Goal: Task Accomplishment & Management: Manage account settings

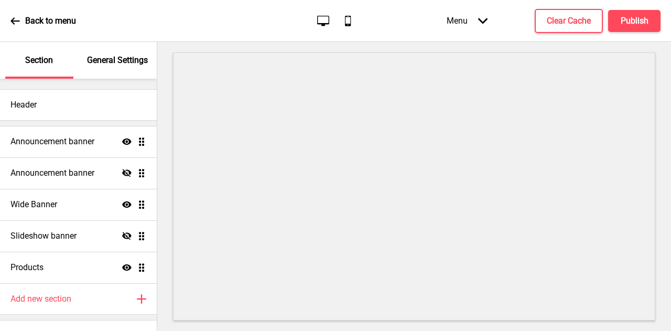
scroll to position [20, 0]
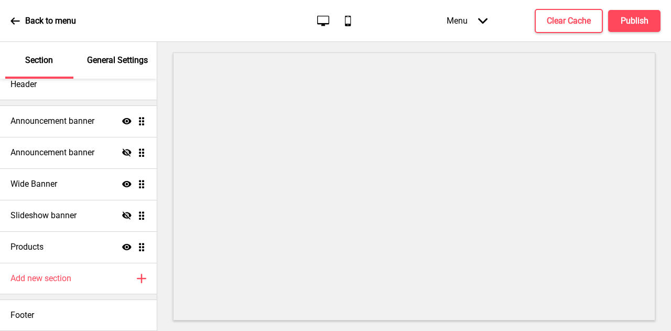
click at [122, 60] on p "General Settings" at bounding box center [117, 61] width 61 height 12
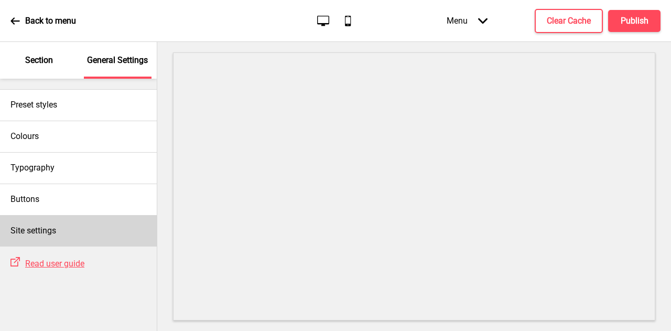
click at [46, 228] on h4 "Site settings" at bounding box center [33, 231] width 46 height 12
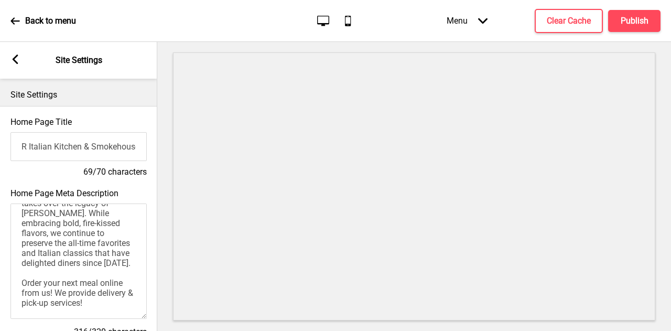
scroll to position [61, 0]
click at [17, 57] on rect at bounding box center [14, 59] width 9 height 9
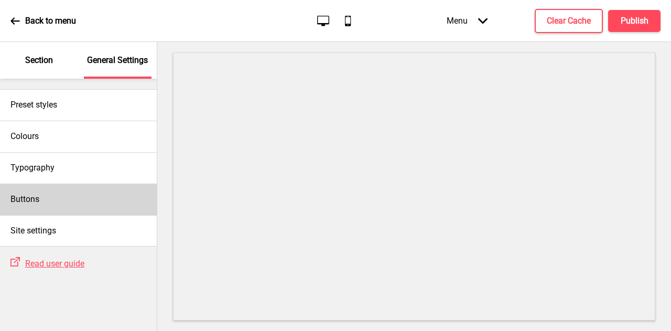
click at [26, 191] on div "Buttons" at bounding box center [78, 198] width 157 height 31
select select "pill"
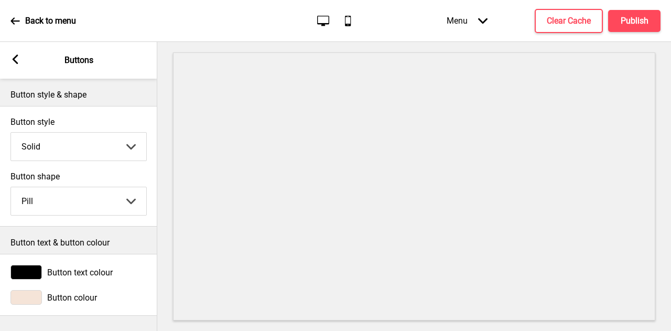
scroll to position [3, 0]
click at [19, 59] on rect at bounding box center [14, 59] width 9 height 9
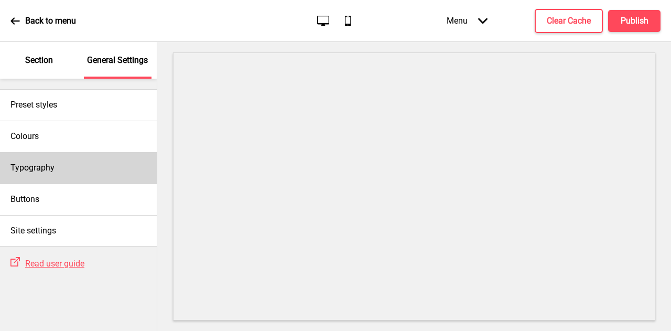
click at [47, 159] on div "Typography" at bounding box center [78, 167] width 157 height 31
select select "Vollkorn"
select select "Merriweather"
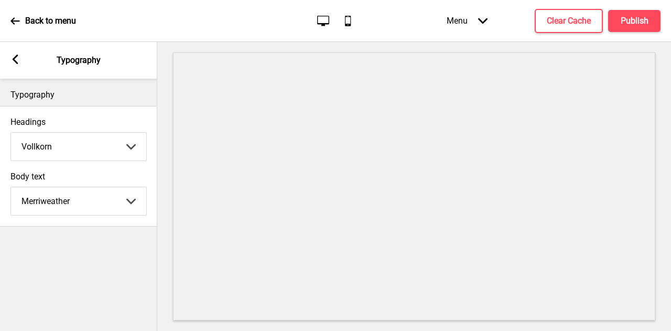
click at [12, 58] on rect at bounding box center [14, 59] width 9 height 9
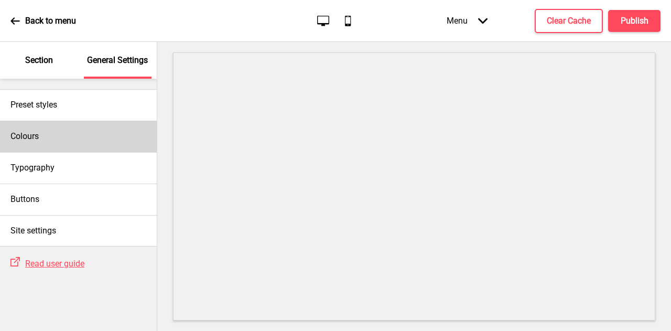
click at [41, 132] on div "Colours" at bounding box center [78, 136] width 157 height 31
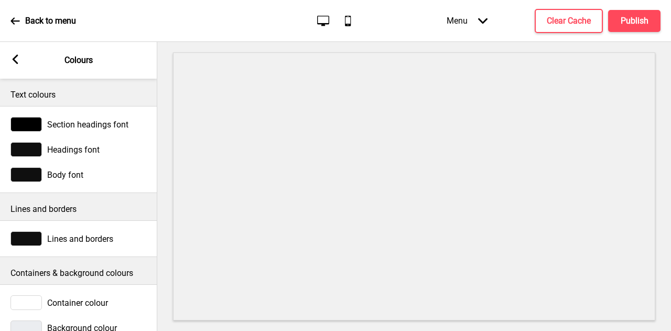
click at [18, 57] on rect at bounding box center [14, 59] width 9 height 9
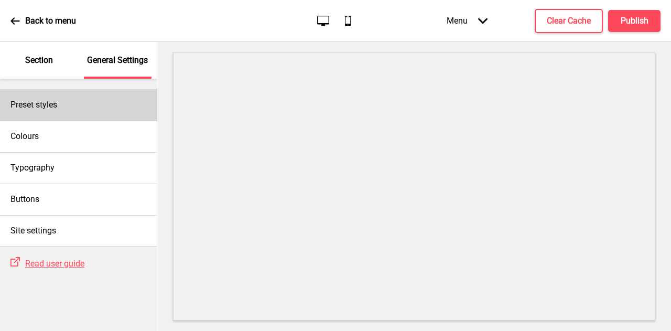
click at [48, 101] on h4 "Preset styles" at bounding box center [33, 105] width 47 height 12
select select "Custom"
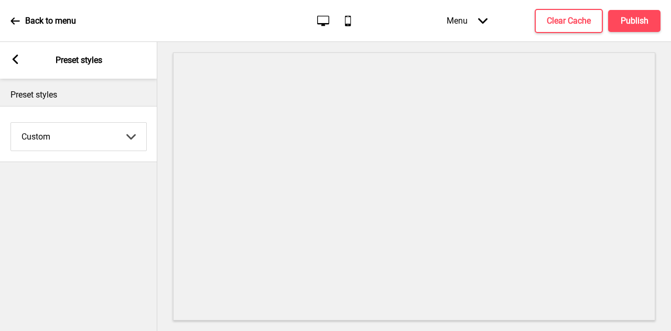
click at [19, 58] on rect at bounding box center [14, 59] width 9 height 9
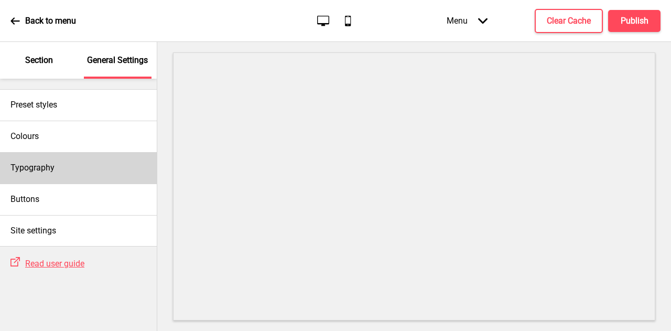
click at [50, 162] on h4 "Typography" at bounding box center [32, 168] width 44 height 12
select select "Vollkorn"
select select "Merriweather"
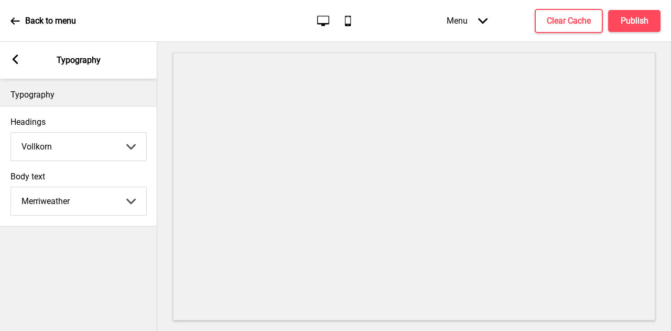
click at [135, 146] on select "Abhaya Libre Abril Fatface Adobe Garamond Pro Arimo Arsenal Arvo Berkshire Swas…" at bounding box center [78, 147] width 135 height 28
drag, startPoint x: 80, startPoint y: 255, endPoint x: 81, endPoint y: 249, distance: 5.9
click at [80, 255] on div "Typography Headings Vollkorn Abhaya Libre Abril Fatface Adobe Garamond Pro Arim…" at bounding box center [78, 205] width 157 height 252
click at [14, 55] on rect at bounding box center [14, 59] width 9 height 9
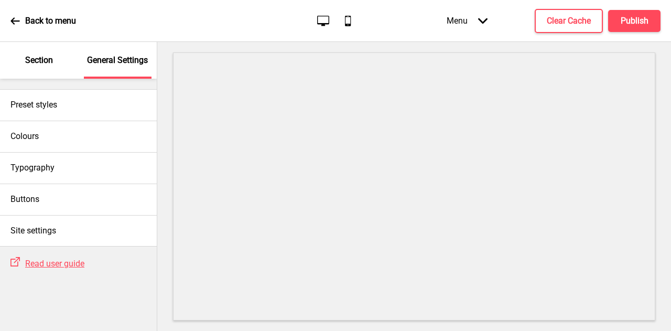
click at [14, 55] on div "Section" at bounding box center [39, 60] width 68 height 37
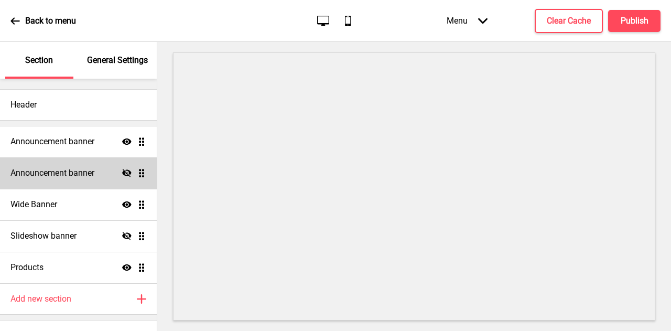
scroll to position [20, 0]
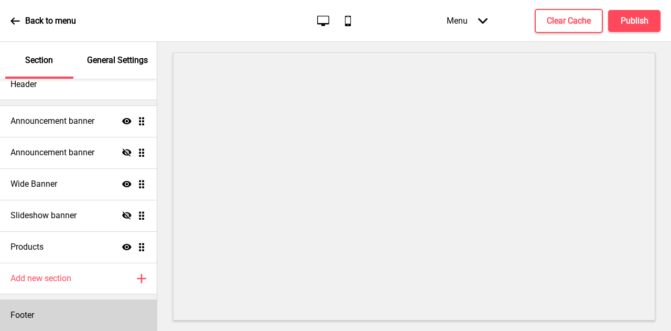
click at [63, 319] on div "Footer" at bounding box center [78, 314] width 157 height 31
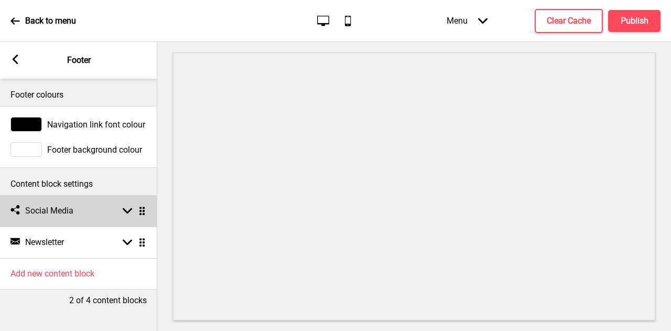
click at [128, 209] on rect at bounding box center [127, 210] width 9 height 9
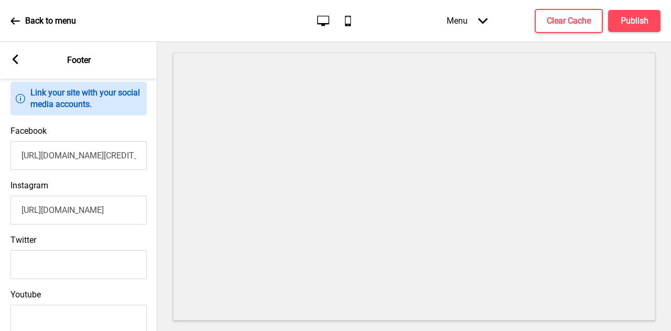
scroll to position [262, 0]
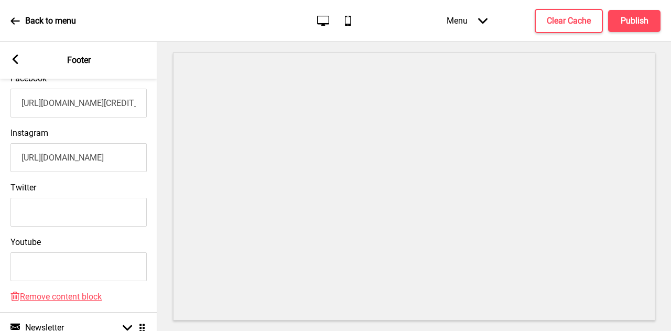
click at [68, 162] on input "[URL][DOMAIN_NAME]" at bounding box center [78, 157] width 136 height 29
paste input "[URL][DOMAIN_NAME]"
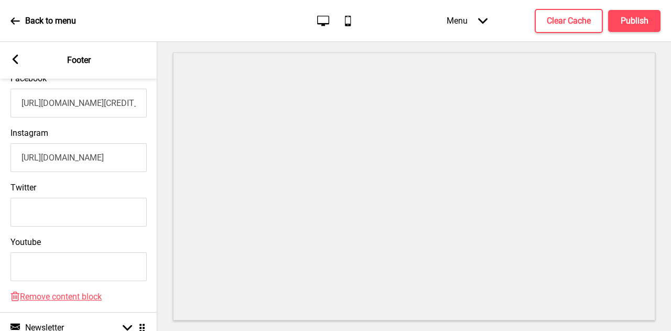
scroll to position [0, 31]
type input "[URL][DOMAIN_NAME]"
click at [96, 219] on input "Twitter" at bounding box center [78, 212] width 136 height 29
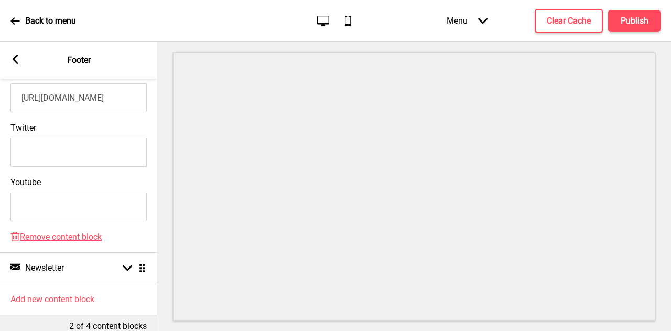
scroll to position [346, 0]
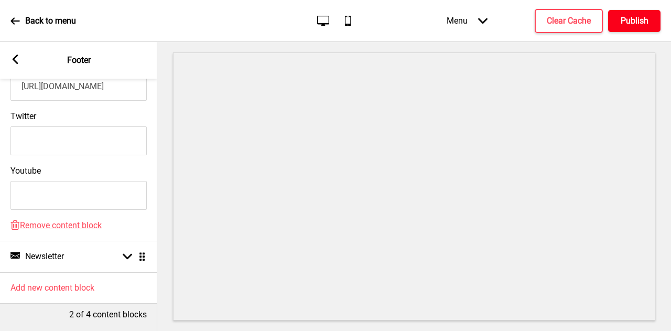
click at [617, 24] on button "Publish" at bounding box center [634, 21] width 52 height 22
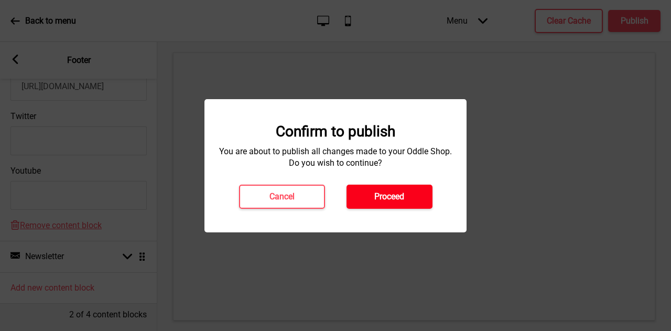
click at [396, 198] on h4 "Proceed" at bounding box center [389, 197] width 30 height 12
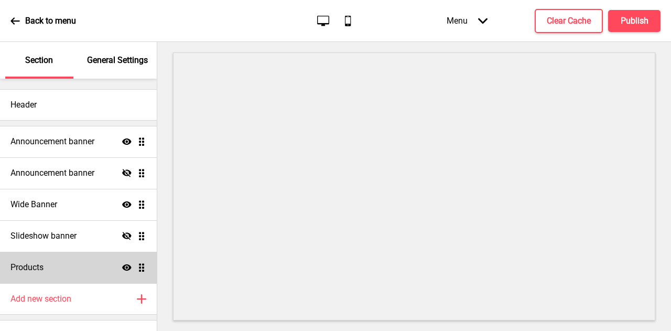
scroll to position [20, 0]
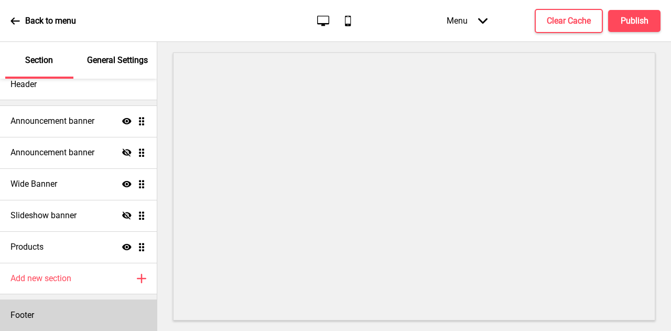
click at [42, 312] on div "Footer" at bounding box center [78, 314] width 157 height 31
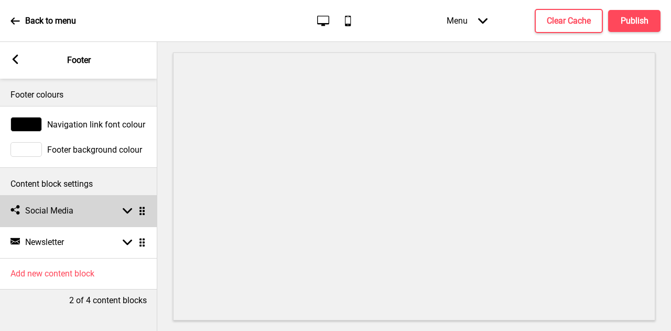
click at [125, 211] on icon at bounding box center [127, 211] width 9 height 6
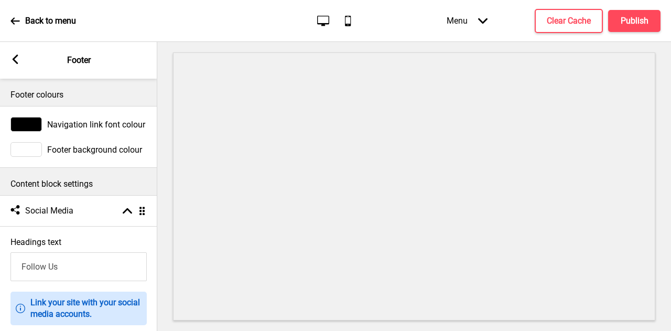
scroll to position [262, 0]
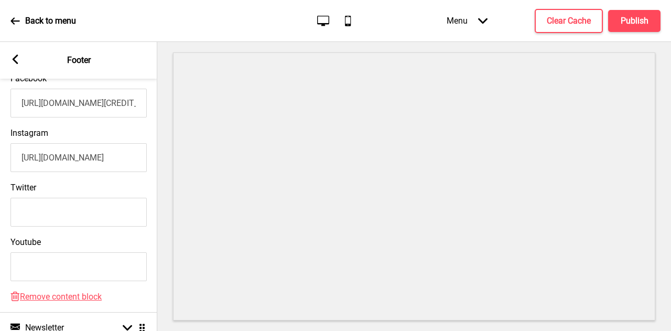
click at [108, 167] on input "[URL][DOMAIN_NAME]" at bounding box center [78, 157] width 136 height 29
click at [111, 164] on input "[URL][DOMAIN_NAME]" at bounding box center [78, 157] width 136 height 29
click at [633, 27] on button "Publish" at bounding box center [634, 21] width 52 height 22
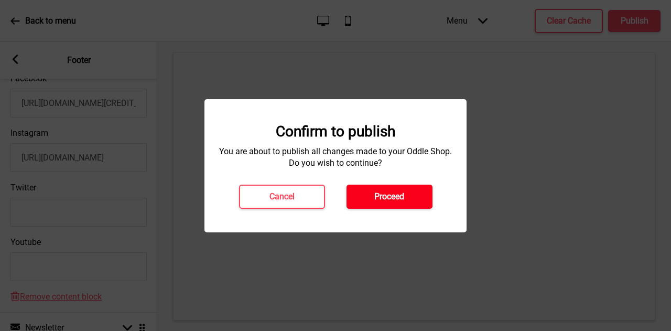
click at [383, 199] on h4 "Proceed" at bounding box center [389, 197] width 30 height 12
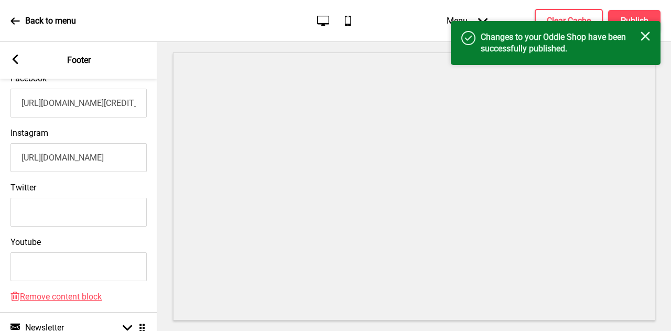
click at [646, 36] on rect at bounding box center [644, 35] width 9 height 9
